Goal: Information Seeking & Learning: Learn about a topic

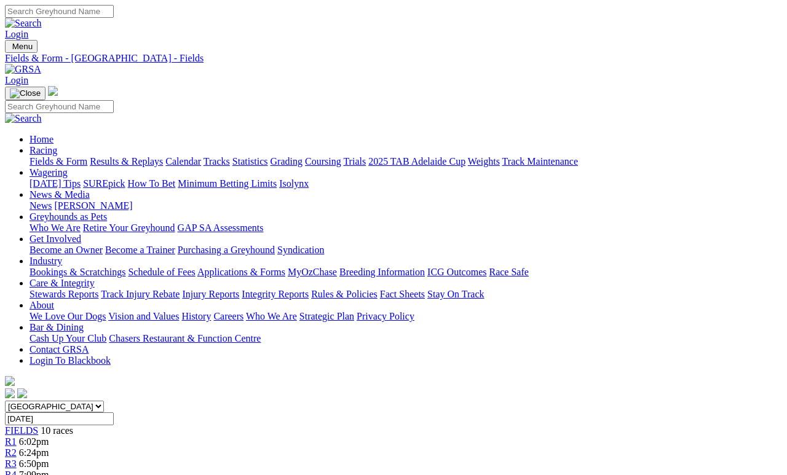
click at [163, 156] on link "Results & Replays" at bounding box center [126, 161] width 73 height 10
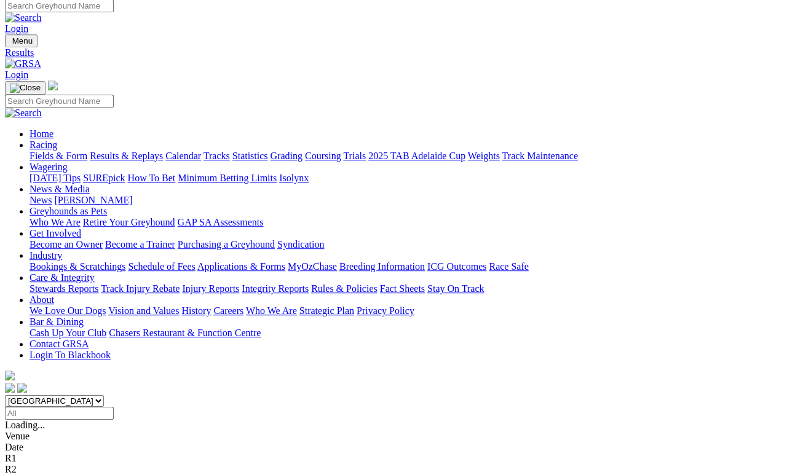
scroll to position [6, 0]
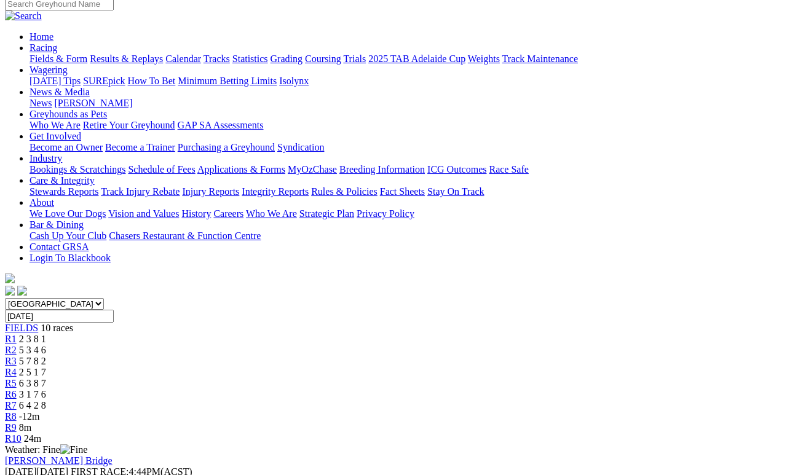
scroll to position [103, 0]
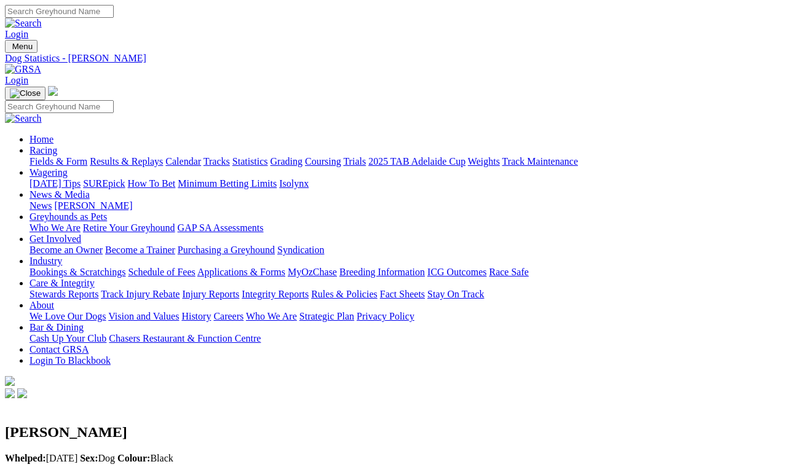
scroll to position [6, 0]
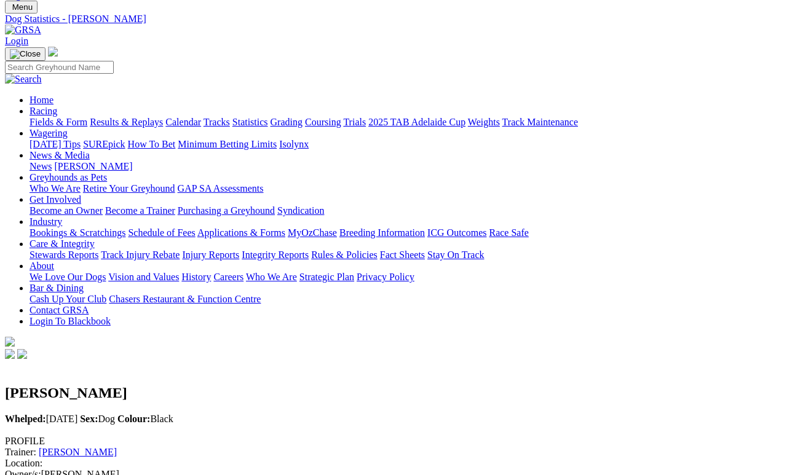
scroll to position [0, 0]
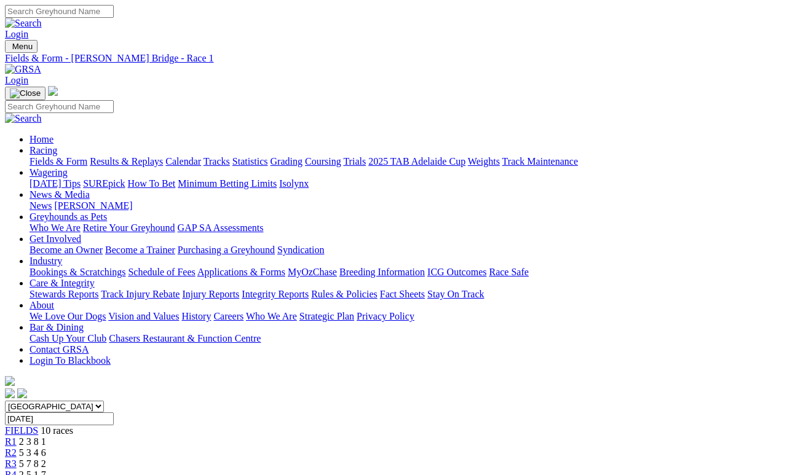
scroll to position [169, 0]
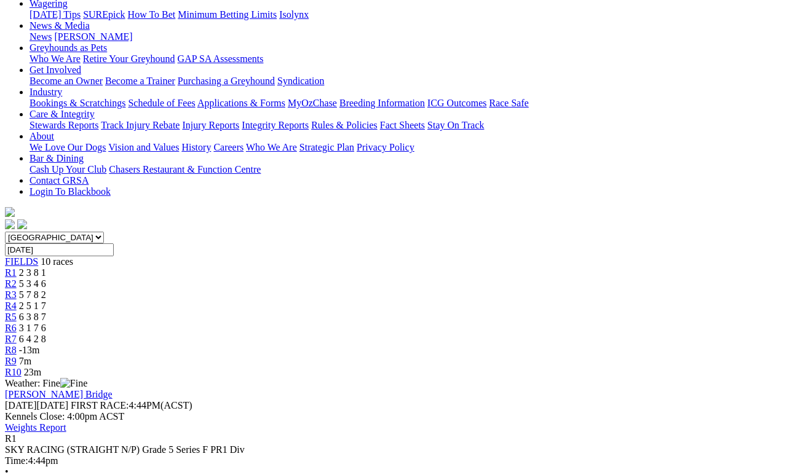
click at [46, 278] on span "5 3 4 6" at bounding box center [32, 283] width 27 height 10
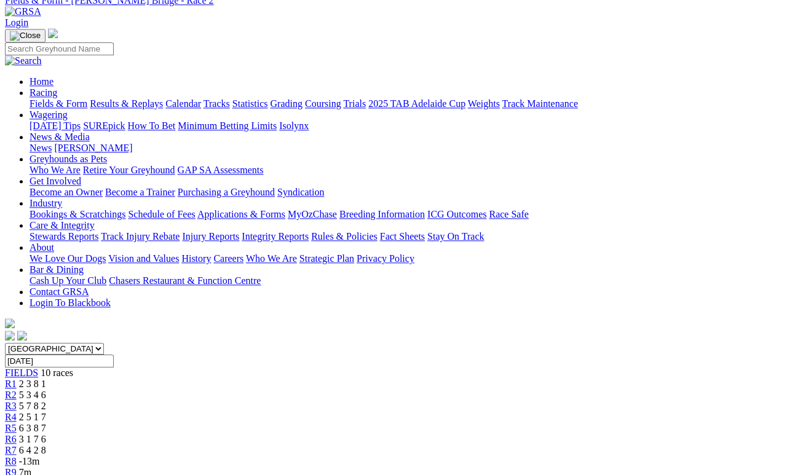
scroll to position [124, 0]
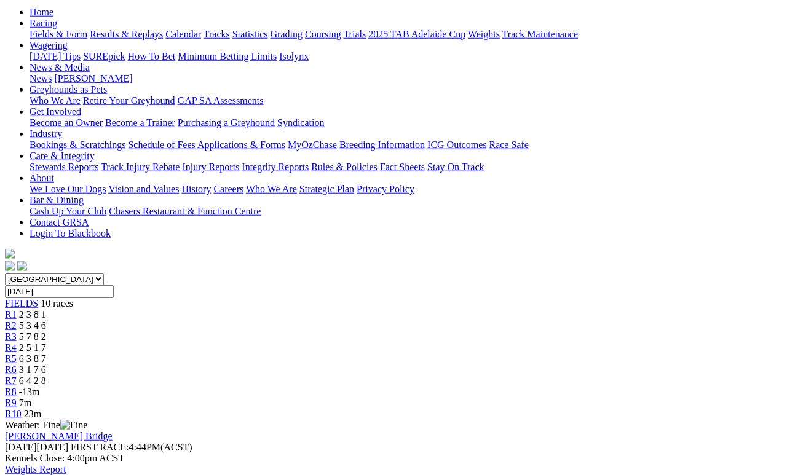
scroll to position [128, 0]
click at [17, 331] on span "R3" at bounding box center [11, 336] width 12 height 10
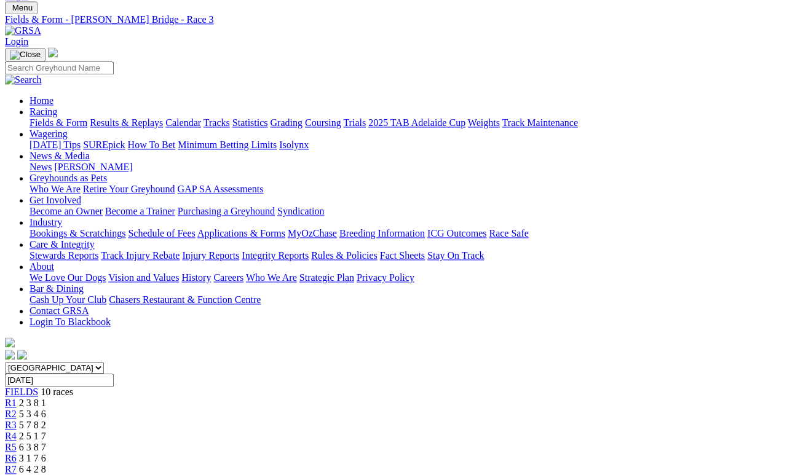
scroll to position [4, 0]
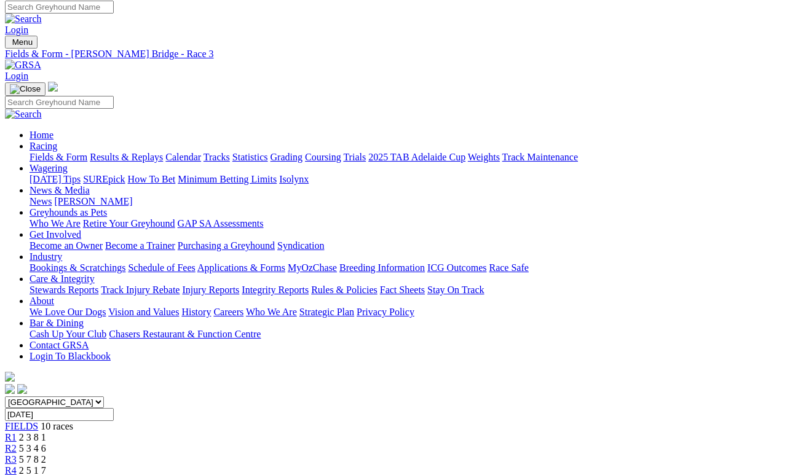
click at [46, 465] on span "2 5 1 7" at bounding box center [32, 470] width 27 height 10
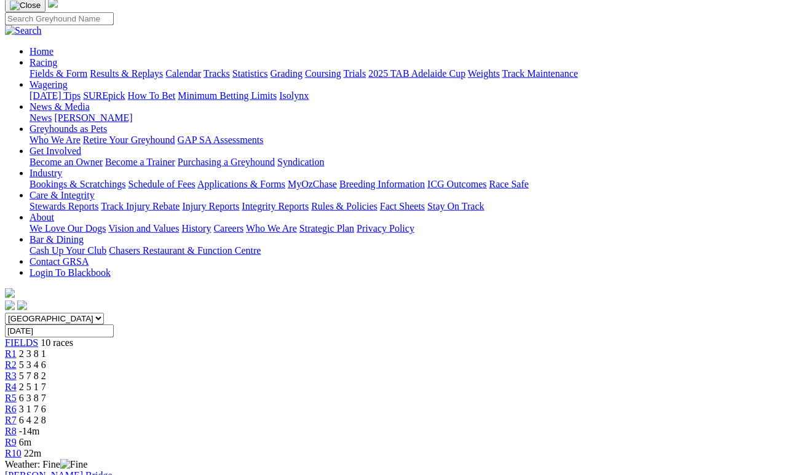
scroll to position [57, 0]
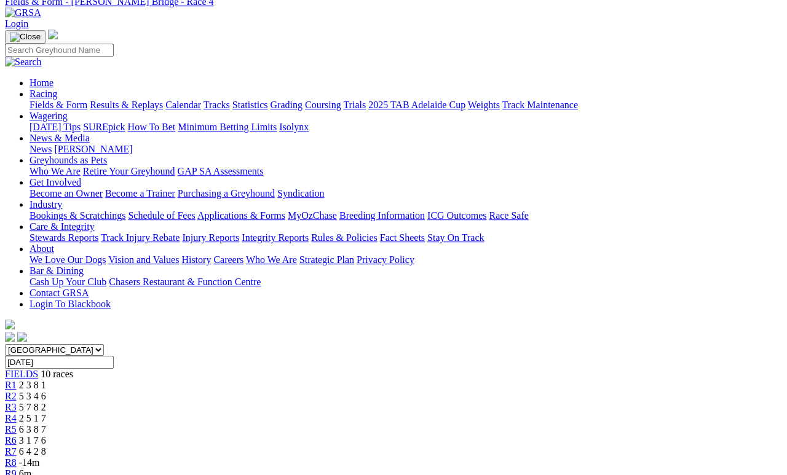
click at [46, 424] on span "6 3 8 7" at bounding box center [32, 429] width 27 height 10
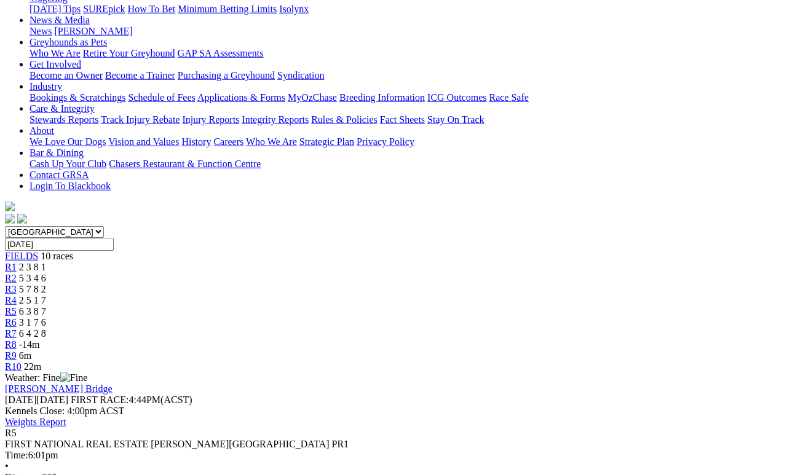
scroll to position [175, 0]
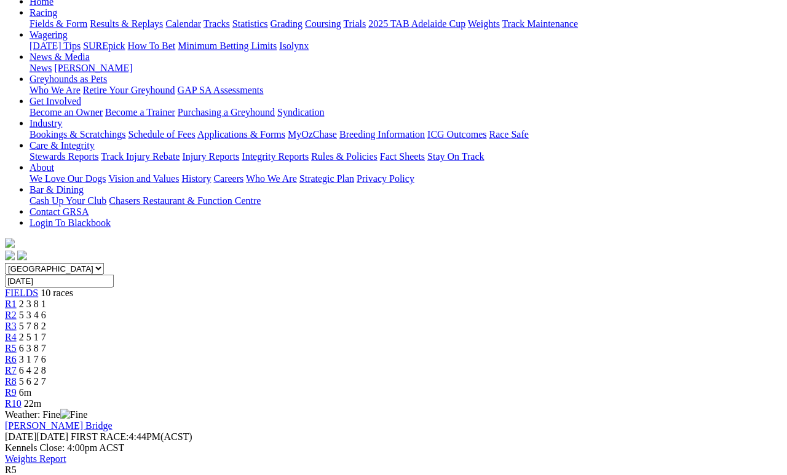
scroll to position [137, 0]
click at [17, 355] on link "R6" at bounding box center [11, 360] width 12 height 10
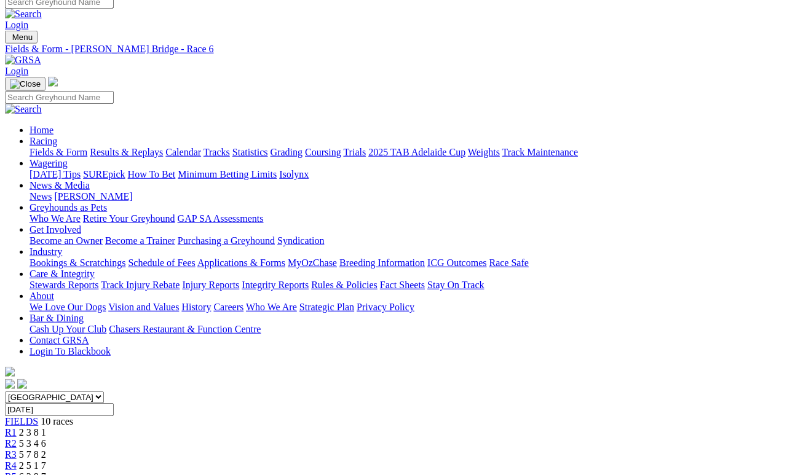
scroll to position [10, 0]
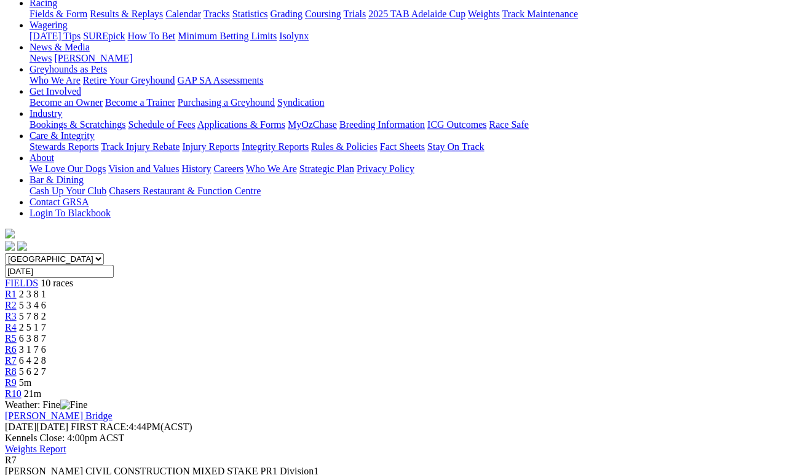
scroll to position [195, 0]
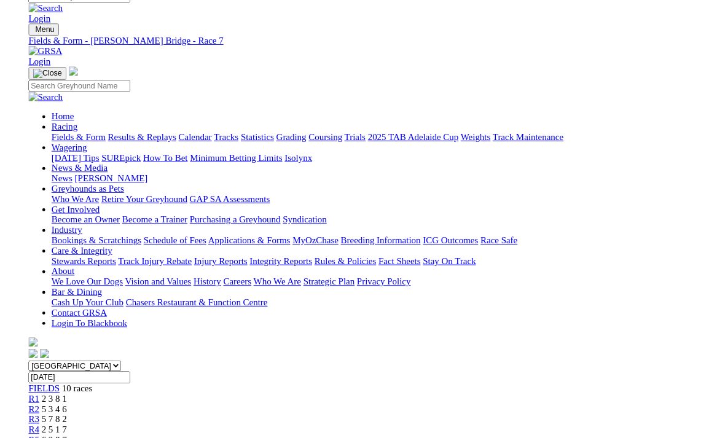
scroll to position [211, 0]
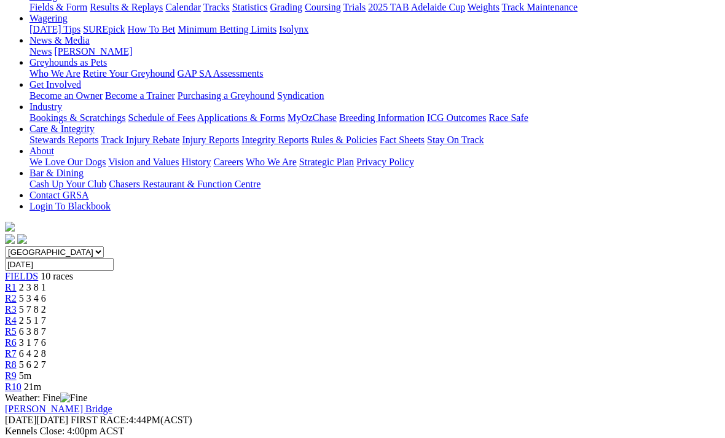
scroll to position [152, 0]
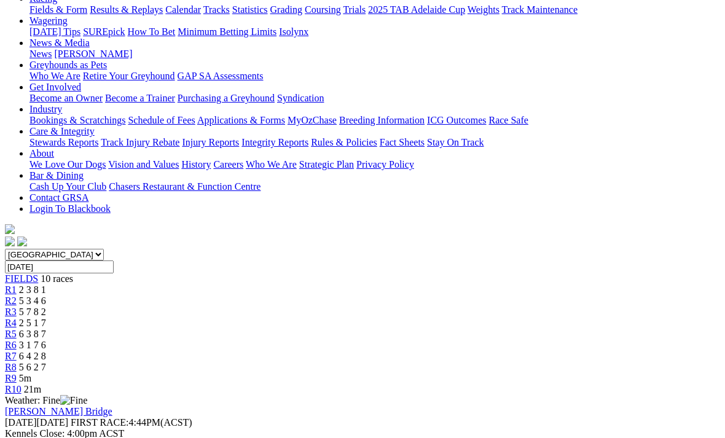
click at [559, 362] on div "R8 5 6 2 7" at bounding box center [363, 367] width 716 height 11
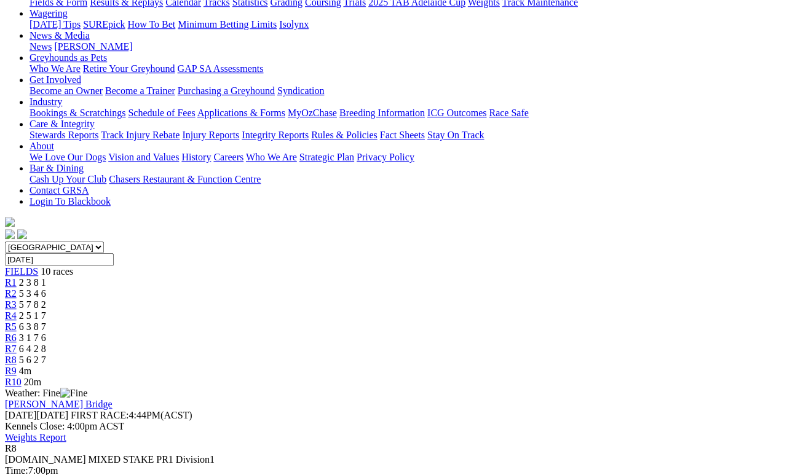
scroll to position [159, 0]
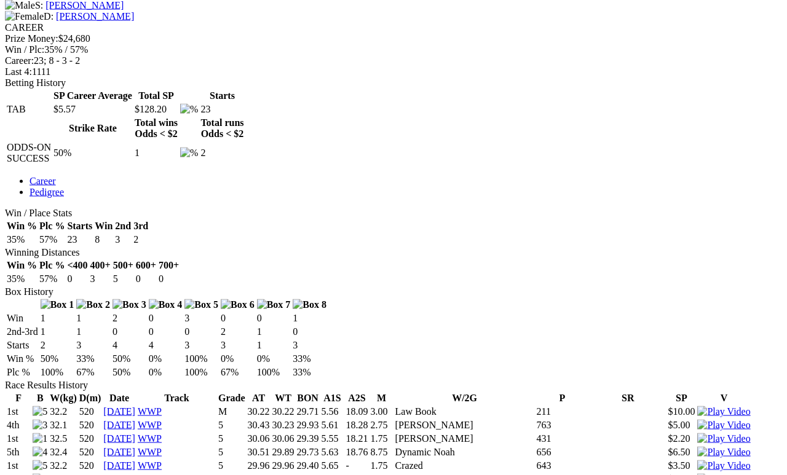
scroll to position [520, 0]
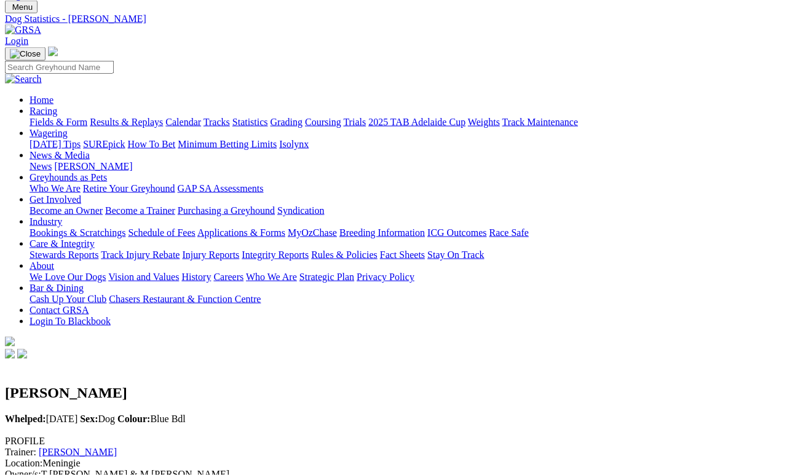
scroll to position [0, 0]
